Goal: Task Accomplishment & Management: Manage account settings

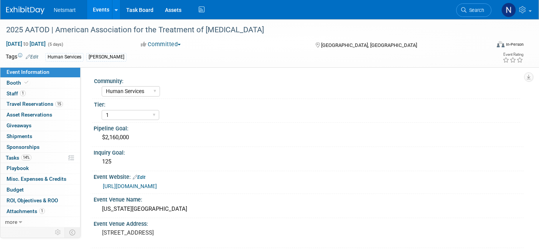
select select "Human Services"
select select "1"
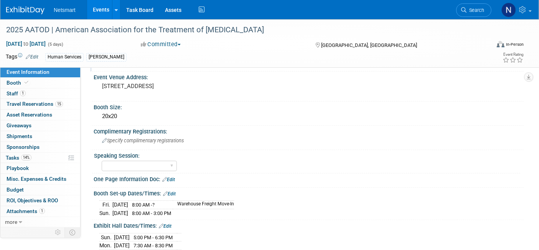
scroll to position [85, 0]
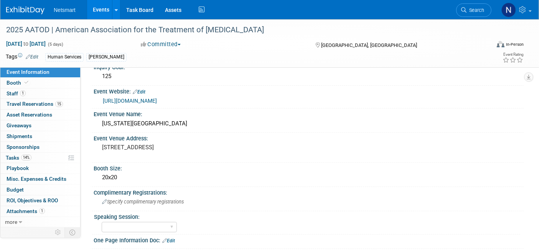
click at [154, 99] on link "[URL][DOMAIN_NAME]" at bounding box center [130, 101] width 54 height 6
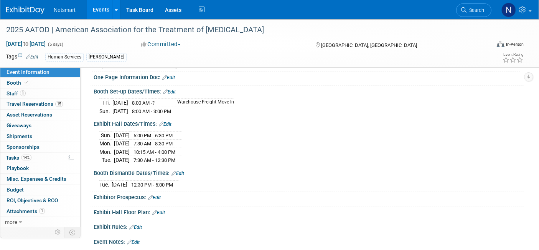
scroll to position [246, 0]
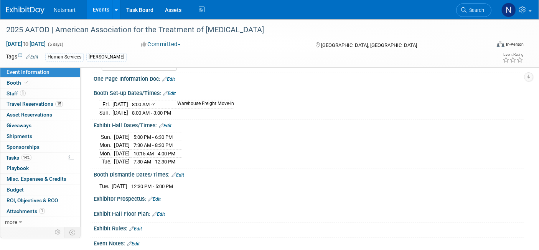
click at [170, 123] on link "Edit" at bounding box center [165, 125] width 13 height 5
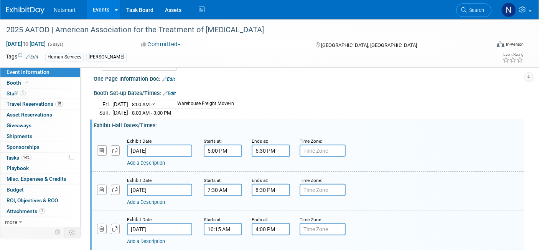
click at [260, 186] on input "8:30 PM" at bounding box center [271, 189] width 38 height 12
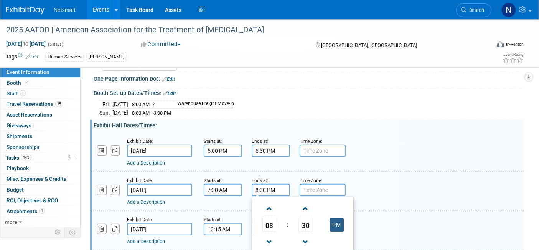
click at [341, 220] on button "PM" at bounding box center [337, 224] width 14 height 13
type input "8:30 AM"
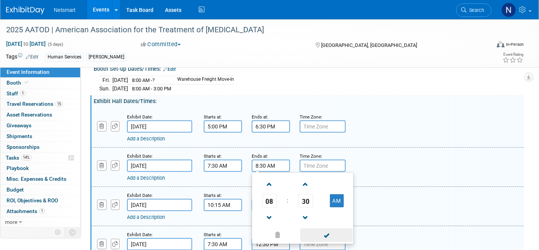
scroll to position [332, 0]
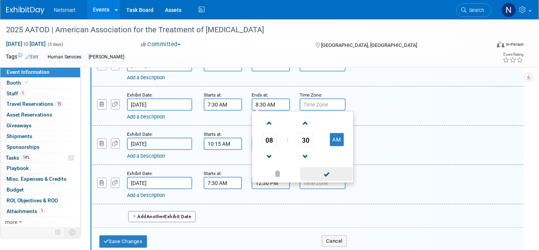
click at [322, 169] on span at bounding box center [327, 173] width 52 height 13
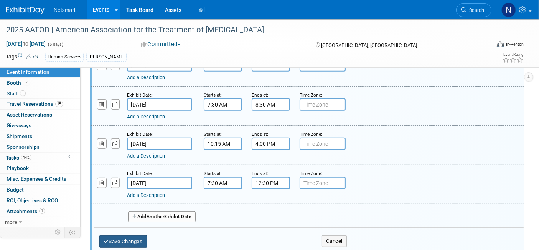
click at [134, 235] on button "Save Changes" at bounding box center [123, 241] width 48 height 12
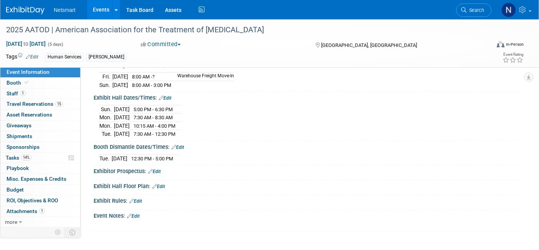
scroll to position [255, 0]
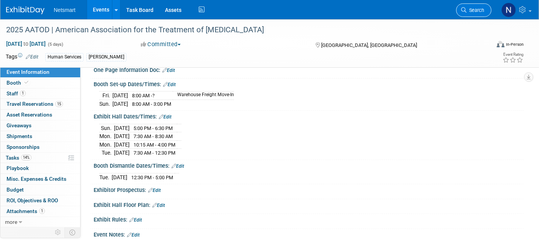
click at [468, 8] on span "Search" at bounding box center [476, 10] width 18 height 6
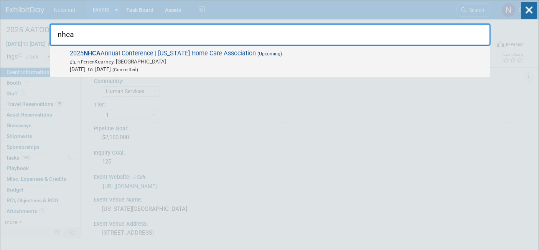
type input "nhca"
click at [160, 64] on span "In-Person [PERSON_NAME], [GEOGRAPHIC_DATA]" at bounding box center [278, 62] width 417 height 8
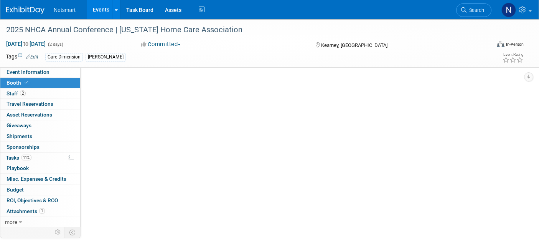
select select "CareDimensions"
select select "3"
select select "No"
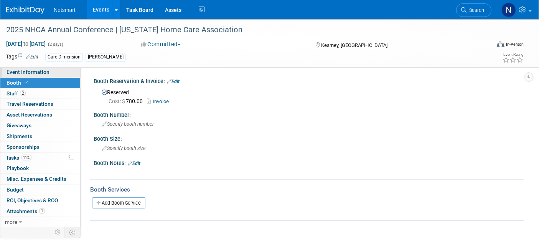
click at [41, 73] on span "Event Information" at bounding box center [28, 72] width 43 height 6
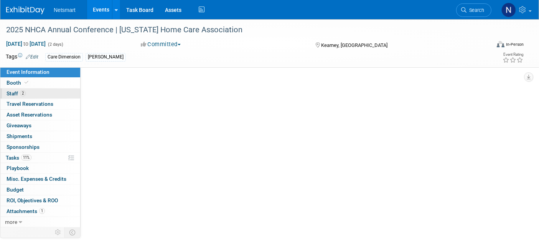
select select "CareDimensions"
select select "3"
select select "No"
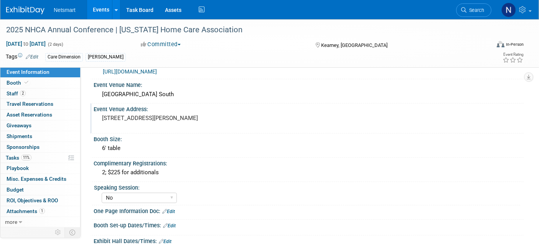
scroll to position [128, 0]
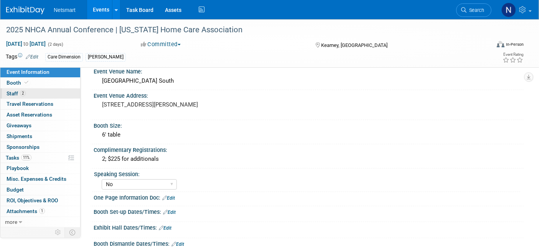
click at [23, 96] on link "2 Staff 2" at bounding box center [40, 93] width 80 height 10
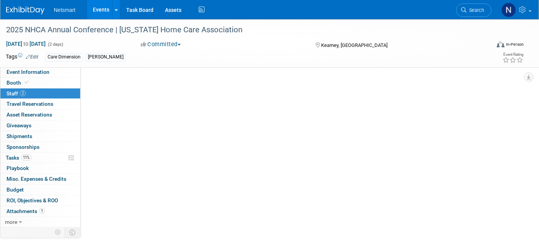
scroll to position [0, 0]
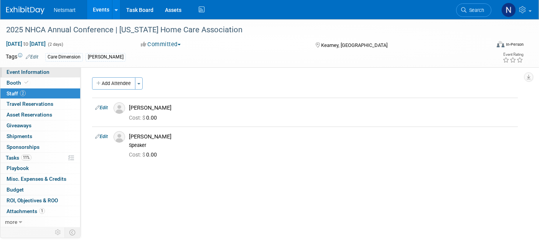
click at [48, 71] on span "Event Information" at bounding box center [28, 72] width 43 height 6
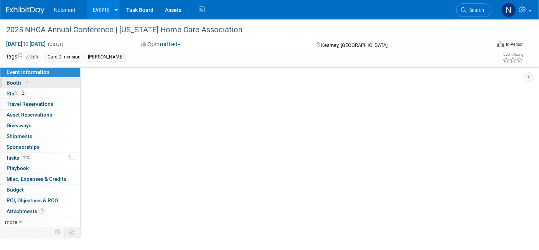
select select "CareDimensions"
select select "3"
select select "No"
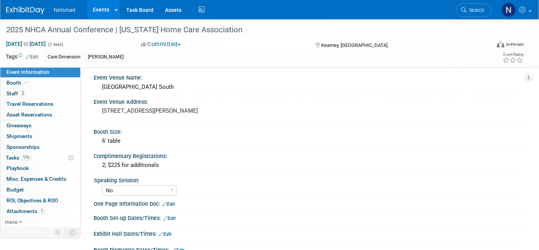
scroll to position [170, 0]
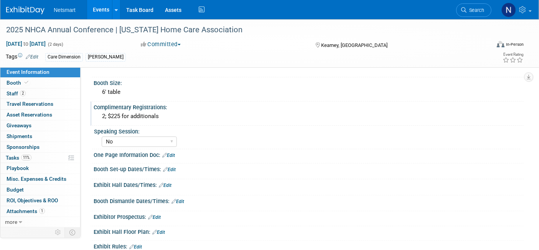
click at [160, 113] on div "2; $225 for additionals" at bounding box center [308, 116] width 419 height 12
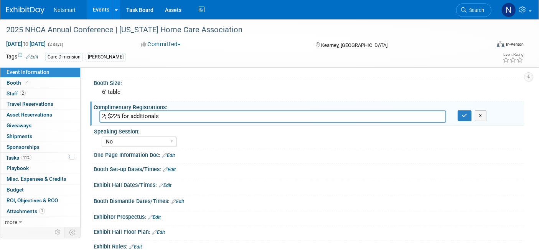
drag, startPoint x: 160, startPoint y: 113, endPoint x: 108, endPoint y: 113, distance: 51.4
click at [108, 113] on input "2; $225 for additionals" at bounding box center [272, 116] width 347 height 12
click at [28, 97] on link "2 Staff 2" at bounding box center [40, 93] width 80 height 10
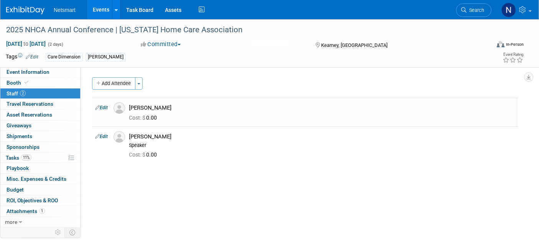
drag, startPoint x: 166, startPoint y: 106, endPoint x: 129, endPoint y: 106, distance: 36.9
click at [129, 106] on div "[PERSON_NAME]" at bounding box center [322, 106] width 398 height 9
copy div "[PERSON_NAME]"
drag, startPoint x: 151, startPoint y: 175, endPoint x: 151, endPoint y: 168, distance: 6.5
click at [152, 175] on div "Community: Human Services Post Acute Public Sector CareDimensions Specialty Pra…" at bounding box center [302, 146] width 443 height 159
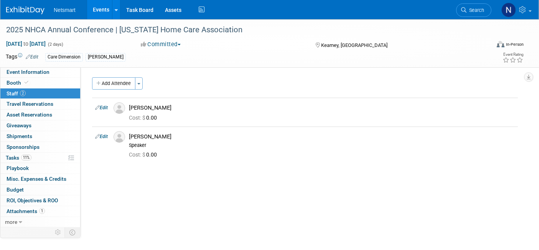
drag, startPoint x: 134, startPoint y: 190, endPoint x: 124, endPoint y: 174, distance: 19.3
click at [134, 190] on div "Community: Human Services Post Acute Public Sector CareDimensions Specialty Pra…" at bounding box center [302, 146] width 443 height 159
click at [45, 72] on span "Event Information" at bounding box center [28, 72] width 43 height 6
select select "CareDimensions"
select select "3"
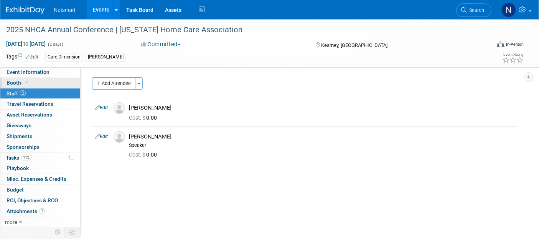
select select "No"
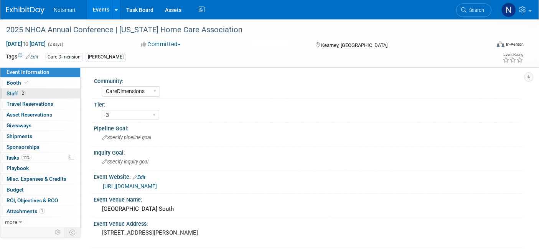
click at [48, 93] on link "2 Staff 2" at bounding box center [40, 93] width 80 height 10
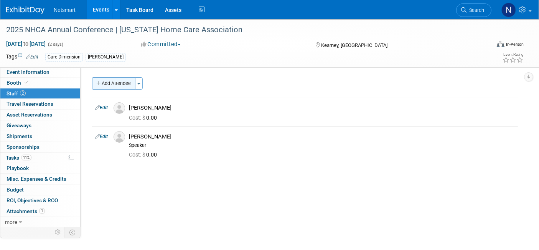
click at [122, 84] on button "Add Attendee" at bounding box center [113, 83] width 43 height 12
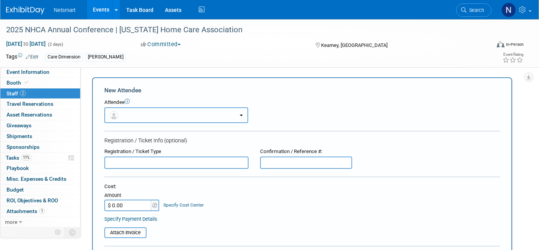
click at [142, 114] on button "button" at bounding box center [176, 115] width 144 height 16
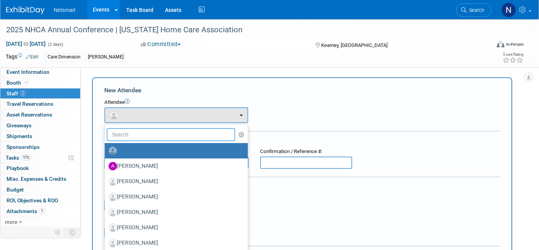
click at [133, 132] on input "text" at bounding box center [171, 134] width 129 height 13
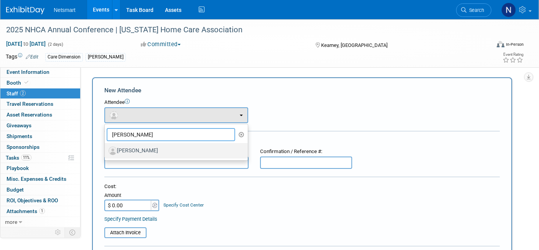
type input "james"
click at [144, 147] on label "[PERSON_NAME]" at bounding box center [175, 150] width 132 height 12
click at [106, 147] on input "[PERSON_NAME]" at bounding box center [103, 149] width 5 height 5
select select "fc81300a-38d6-456b-a132-46786e1d6b7e"
select select "300"
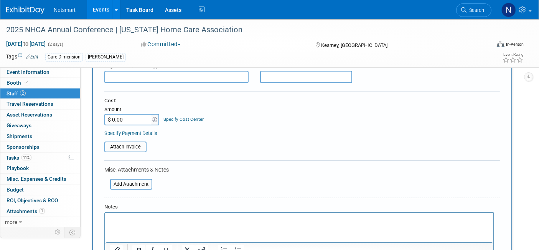
scroll to position [128, 0]
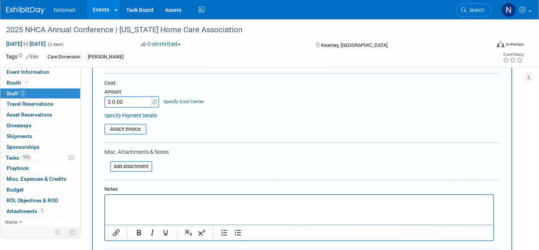
click at [146, 205] on html at bounding box center [299, 200] width 388 height 11
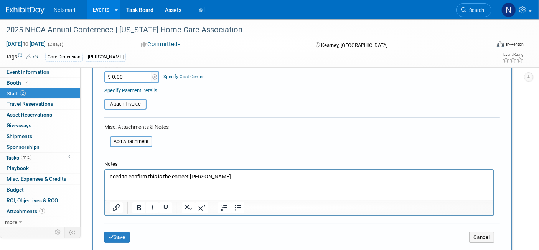
scroll to position [170, 0]
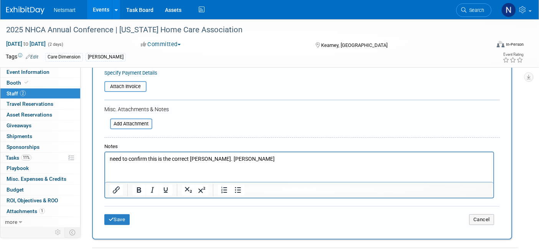
click at [270, 159] on p "need to confirm this is the correct James. Gretchen Dickkut" at bounding box center [299, 159] width 380 height 8
click at [104, 216] on button "Save" at bounding box center [116, 219] width 25 height 11
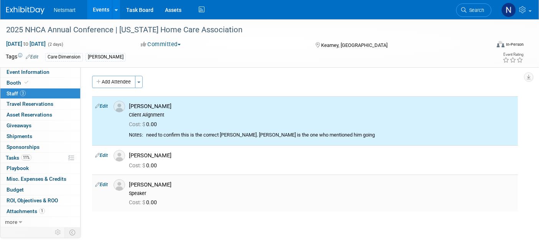
scroll to position [0, 0]
